Goal: Find specific page/section: Find specific page/section

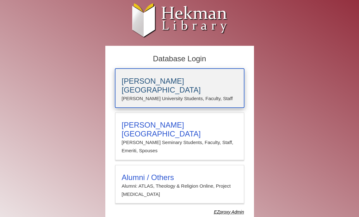
click at [173, 95] on p "[PERSON_NAME] University Students, Faculty, Staff" at bounding box center [180, 99] width 116 height 8
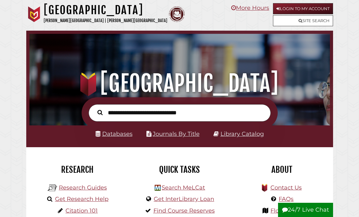
scroll to position [99, 297]
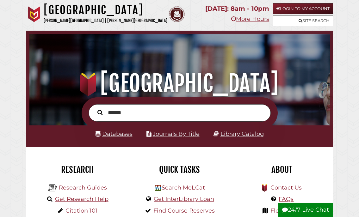
type input "******"
click at [94, 108] on button "Search" at bounding box center [100, 112] width 12 height 8
